Goal: Transaction & Acquisition: Purchase product/service

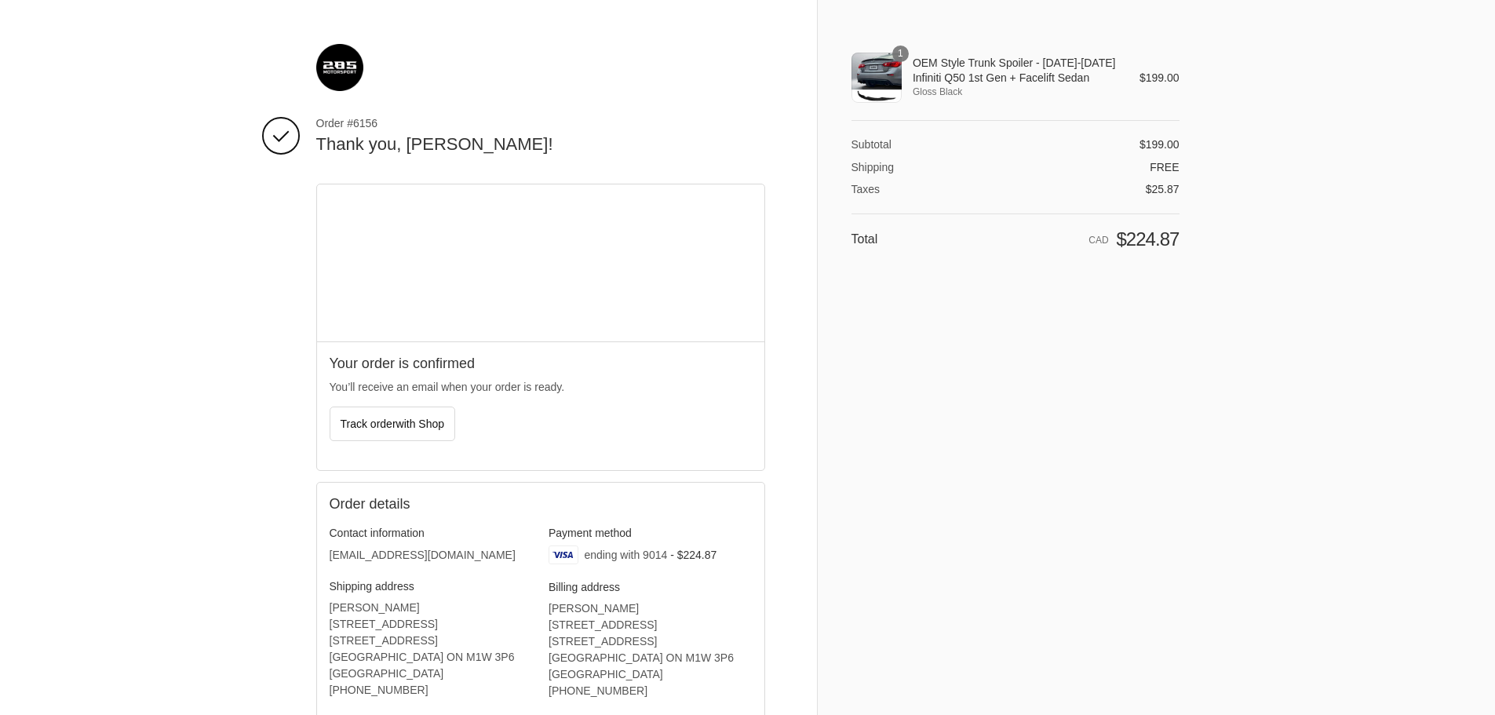
click at [879, 80] on div "1" at bounding box center [876, 78] width 50 height 50
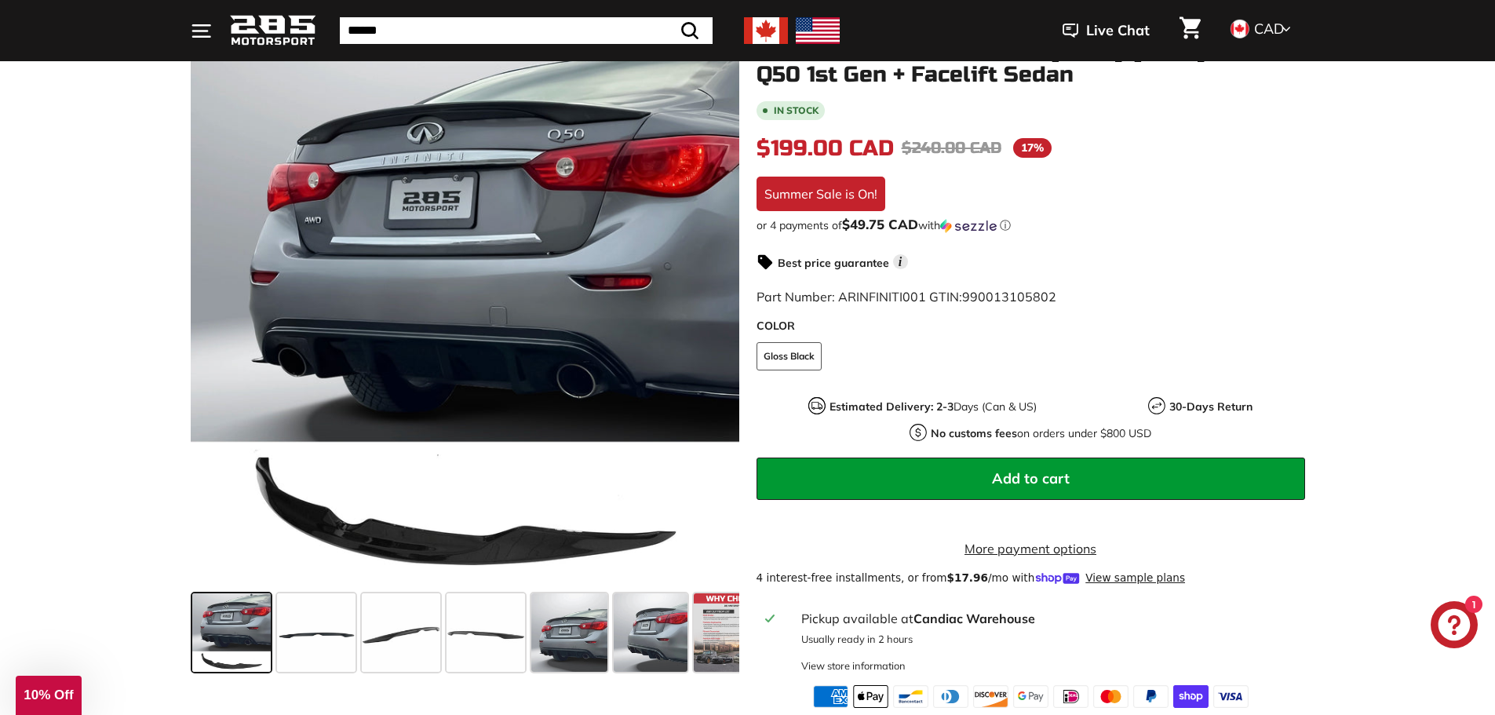
scroll to position [235, 0]
